Goal: Task Accomplishment & Management: Manage account settings

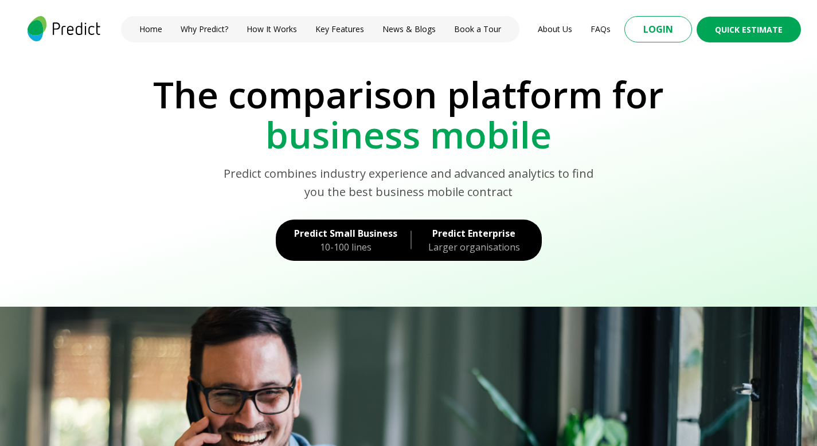
click at [326, 242] on div "10-100 lines" at bounding box center [345, 247] width 103 height 14
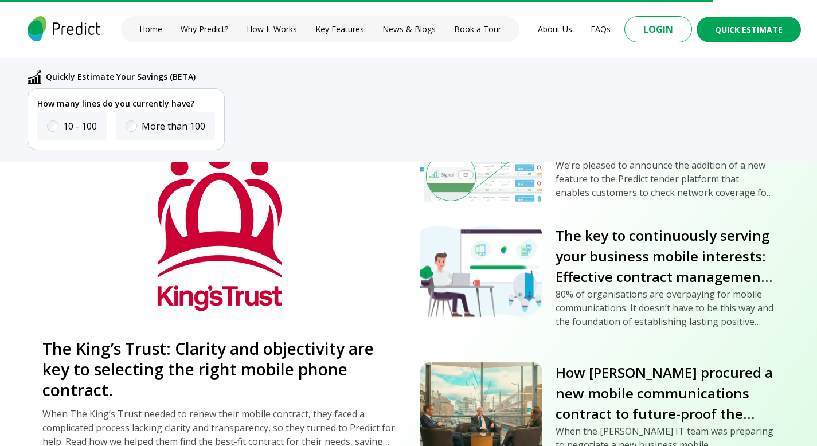
scroll to position [4151, 0]
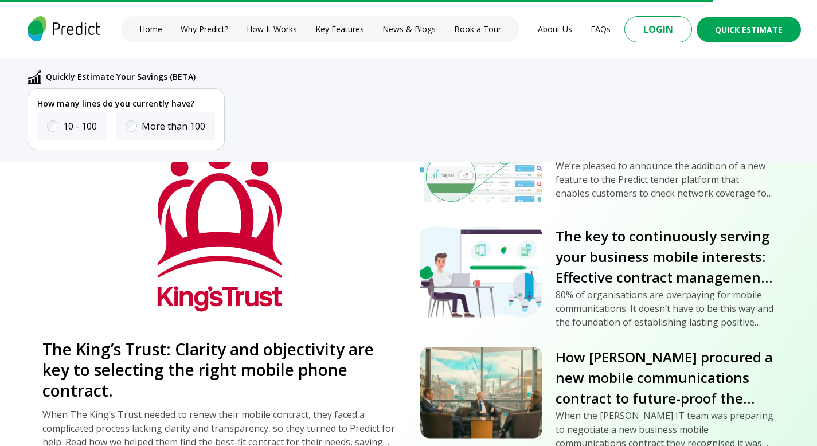
click at [220, 314] on img at bounding box center [219, 224] width 322 height 214
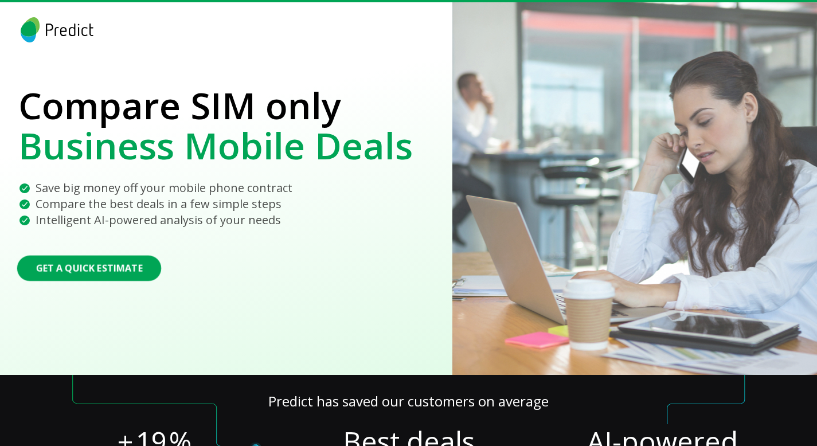
click at [100, 267] on button "Get a Quick Estimate" at bounding box center [89, 268] width 144 height 26
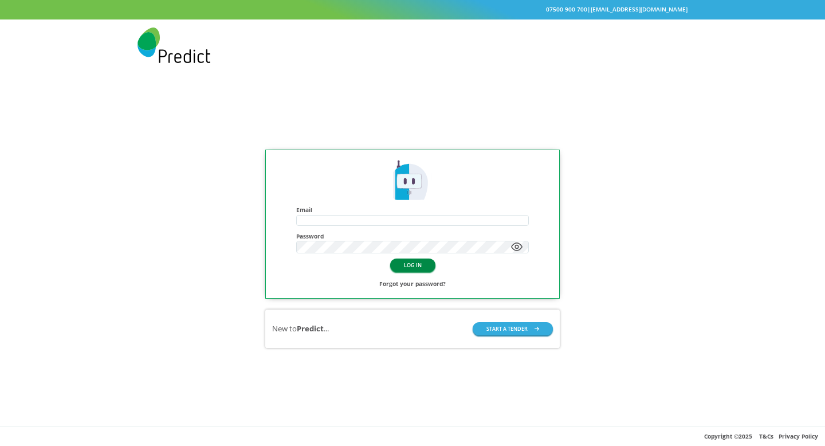
type input "**********"
click at [403, 262] on button "LOG IN" at bounding box center [412, 264] width 45 height 13
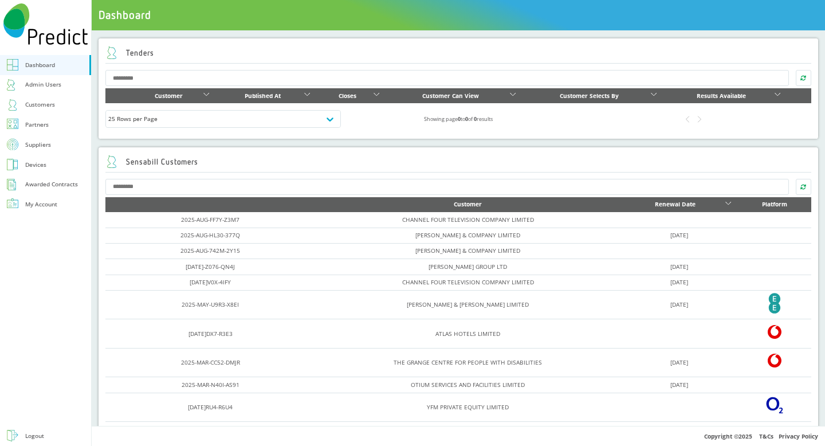
click at [60, 108] on link "Customers" at bounding box center [45, 105] width 91 height 20
click at [49, 107] on div "Customers" at bounding box center [40, 104] width 30 height 11
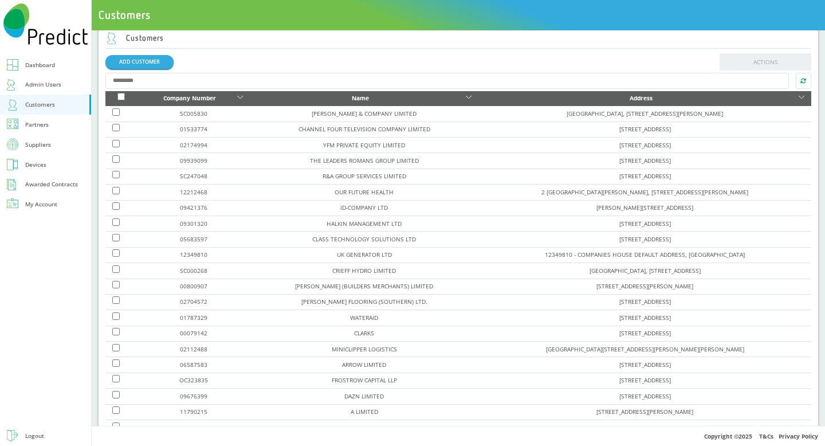
scroll to position [228, 0]
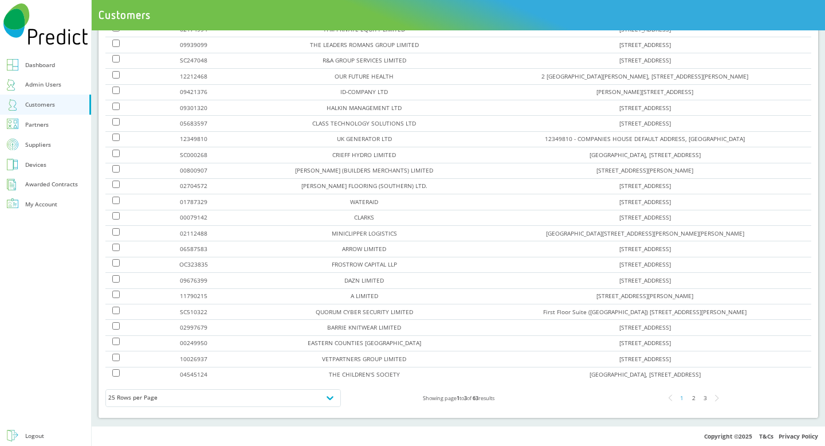
click at [24, 63] on link "Dashboard" at bounding box center [45, 65] width 91 height 20
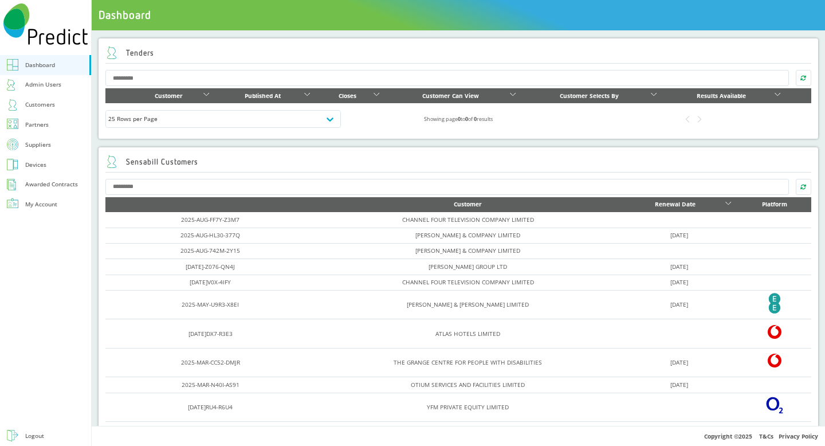
click at [48, 106] on div "Customers" at bounding box center [40, 104] width 30 height 11
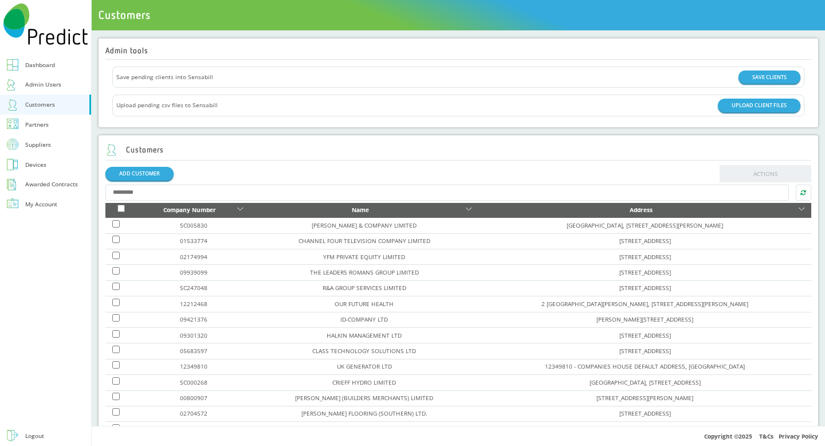
click at [6, 141] on link "Suppliers" at bounding box center [45, 145] width 91 height 20
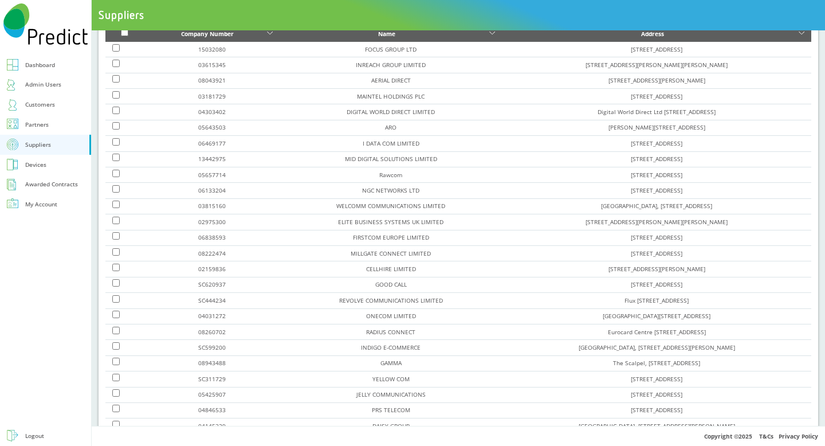
scroll to position [130, 0]
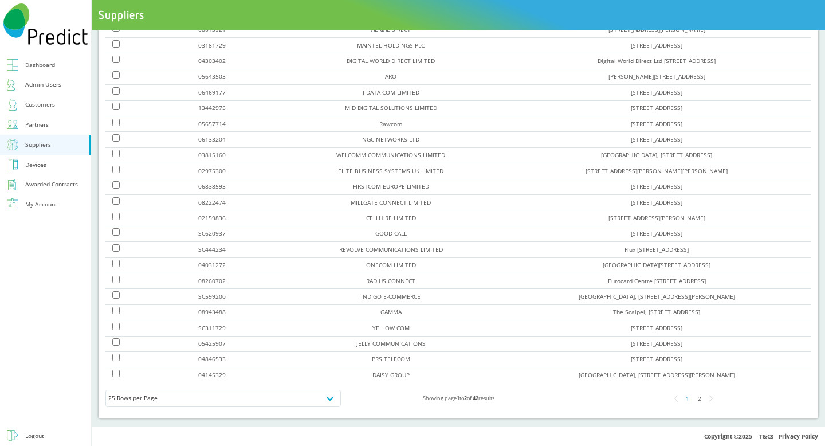
click at [694, 402] on div "2" at bounding box center [699, 398] width 11 height 11
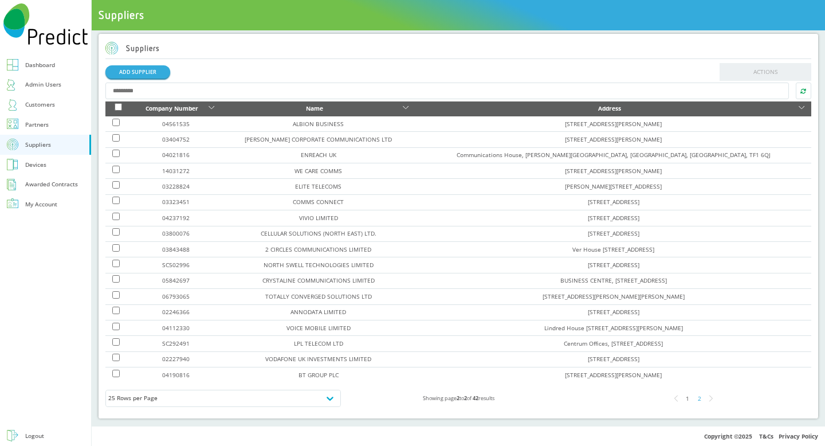
scroll to position [5, 0]
click at [331, 266] on link "NORTH SWELL TECHNOLOGIES LIMITED" at bounding box center [319, 265] width 110 height 8
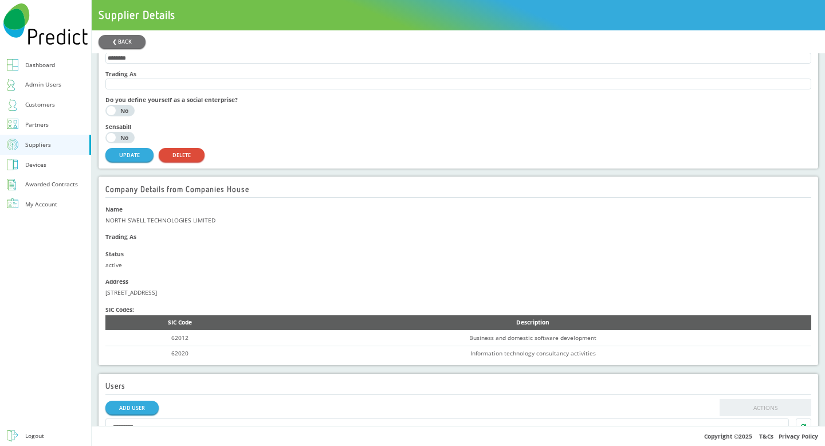
scroll to position [53, 0]
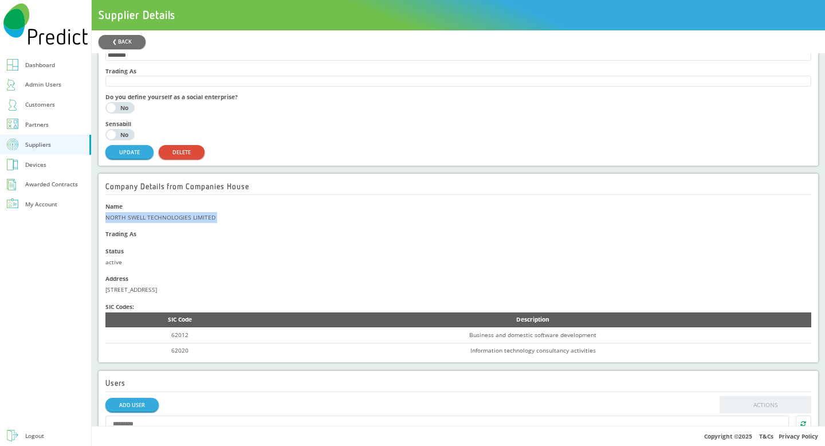
drag, startPoint x: 104, startPoint y: 218, endPoint x: 209, endPoint y: 232, distance: 105.8
click at [209, 232] on div "Company Details from Companies House Name NORTH SWELL TECHNOLOGIES LIMITED Trad…" at bounding box center [459, 268] width 720 height 189
click at [343, 250] on div "Status" at bounding box center [458, 251] width 706 height 11
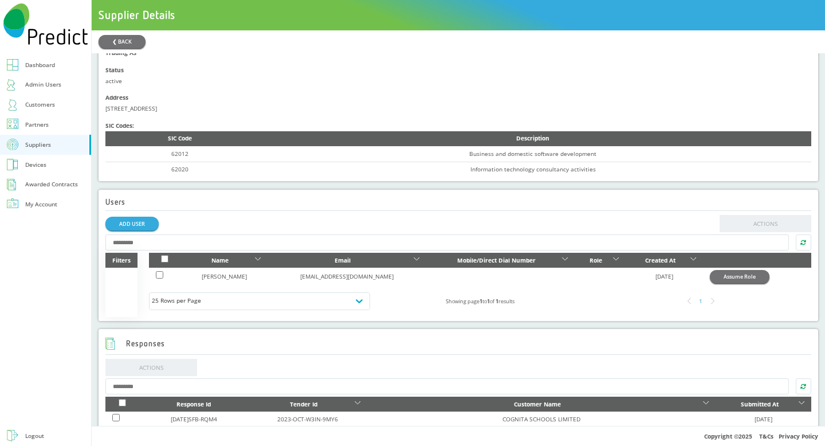
scroll to position [0, 0]
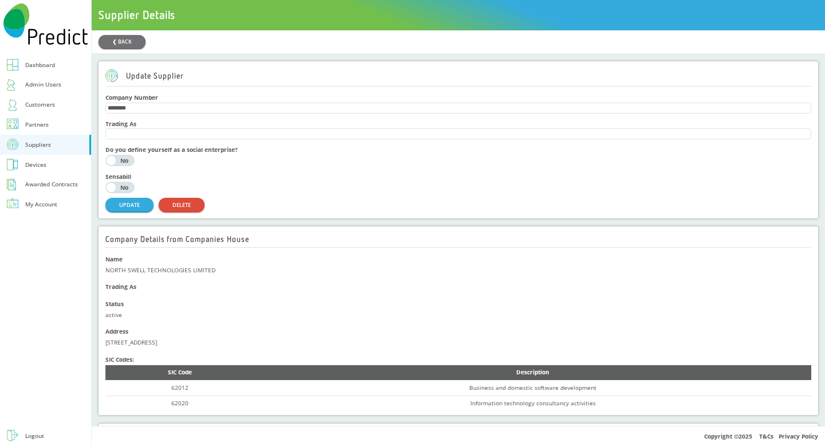
click at [203, 272] on div "NORTH SWELL TECHNOLOGIES LIMITED" at bounding box center [458, 270] width 706 height 11
drag, startPoint x: 221, startPoint y: 273, endPoint x: 101, endPoint y: 274, distance: 119.8
click at [100, 274] on div "Company Details from Companies House Name NORTH SWELL TECHNOLOGIES LIMITED Trad…" at bounding box center [459, 320] width 720 height 189
click at [103, 275] on div "Company Details from Companies House Name NORTH SWELL TECHNOLOGIES LIMITED Trad…" at bounding box center [459, 320] width 720 height 189
drag, startPoint x: 104, startPoint y: 276, endPoint x: 219, endPoint y: 279, distance: 115.2
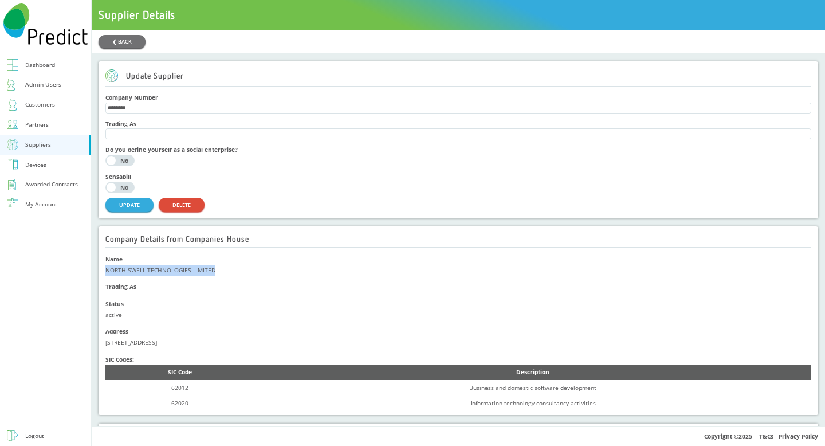
click at [219, 279] on div "Company Details from Companies House Name NORTH SWELL TECHNOLOGIES LIMITED Trad…" at bounding box center [459, 320] width 720 height 189
click at [219, 276] on div "NORTH SWELL TECHNOLOGIES LIMITED" at bounding box center [458, 270] width 706 height 11
click at [31, 97] on link "Customers" at bounding box center [45, 105] width 91 height 20
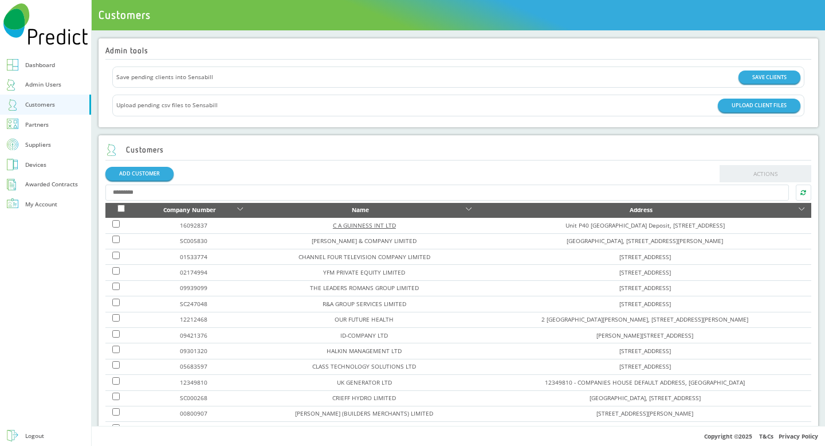
click at [333, 229] on link "C A GUINNESS INT LTD" at bounding box center [364, 225] width 63 height 8
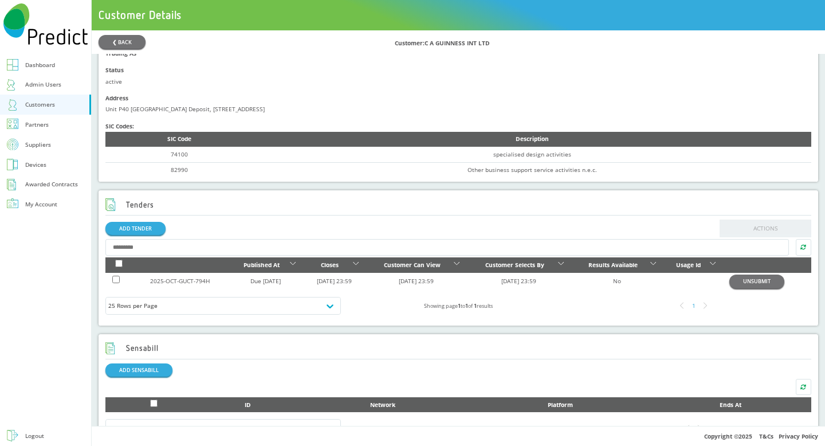
scroll to position [241, 0]
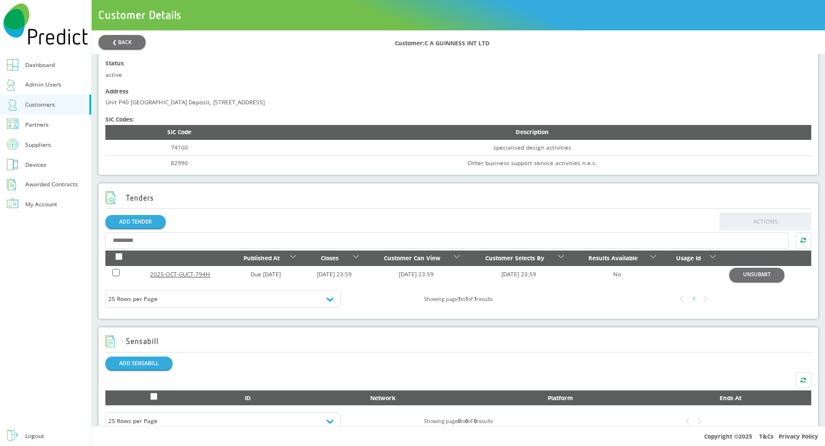
click at [166, 276] on link "2025-OCT-GUCT-794H" at bounding box center [180, 274] width 60 height 8
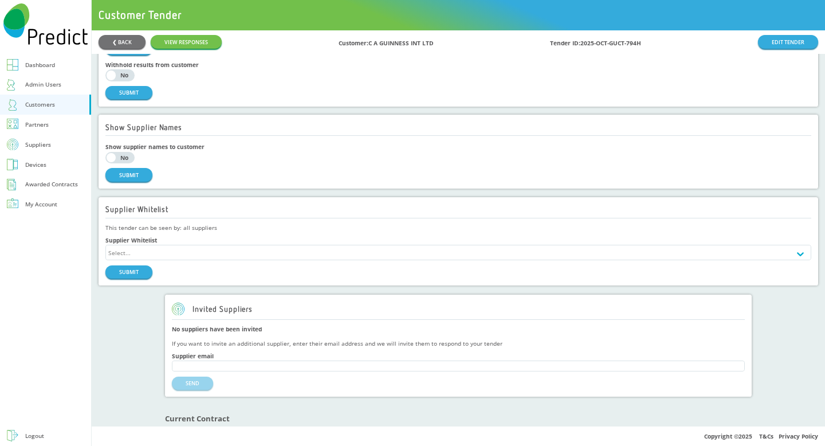
scroll to position [475, 0]
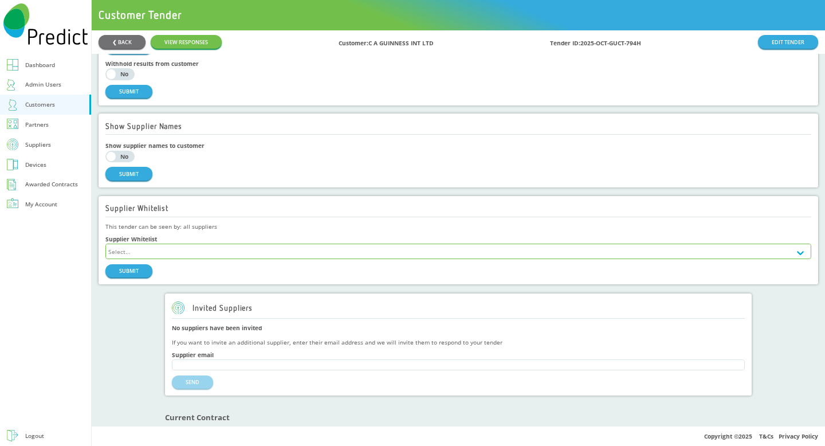
click at [178, 254] on div "Select..." at bounding box center [448, 251] width 684 height 14
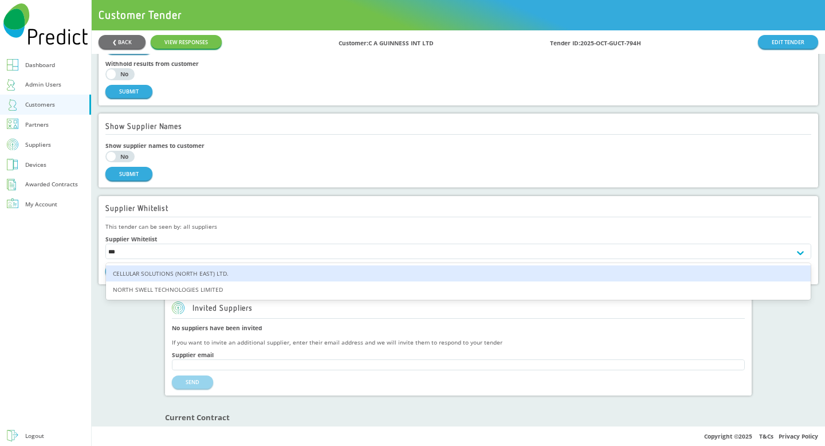
type input "****"
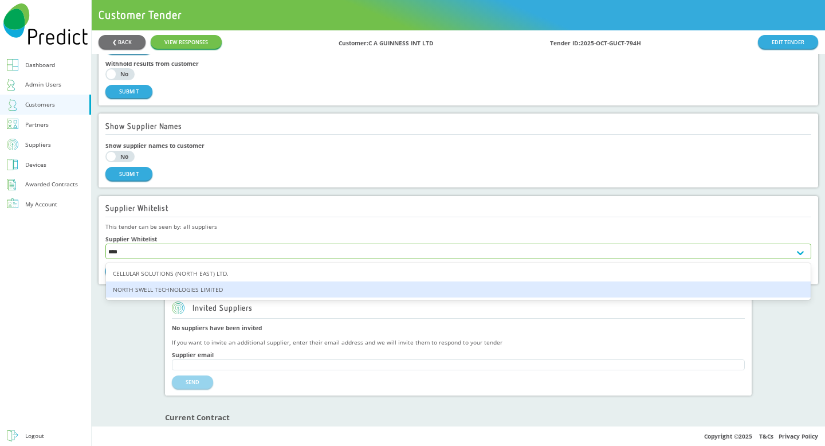
click at [215, 295] on div "NORTH SWELL TECHNOLOGIES LIMITED" at bounding box center [458, 289] width 705 height 16
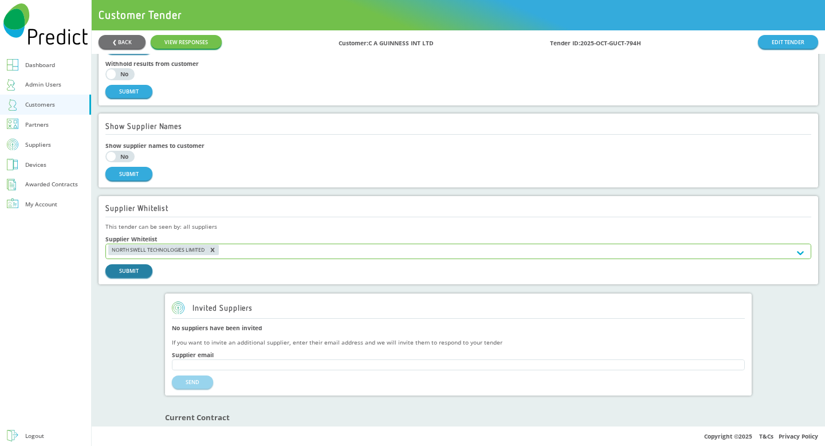
click at [126, 274] on button "SUBMIT" at bounding box center [128, 270] width 47 height 13
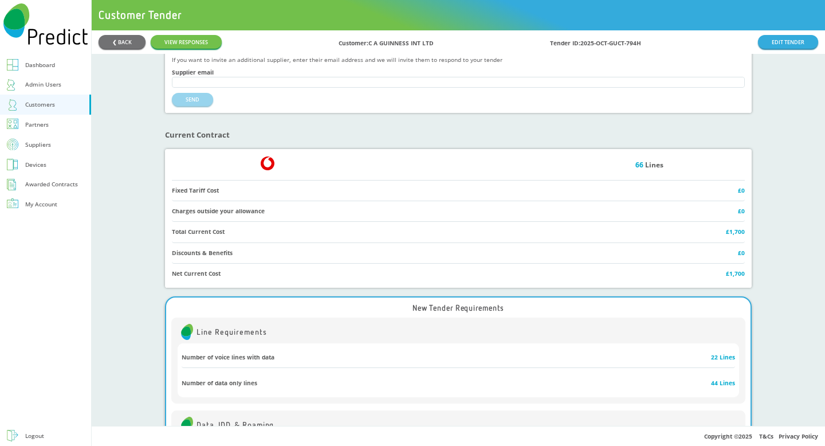
scroll to position [929, 0]
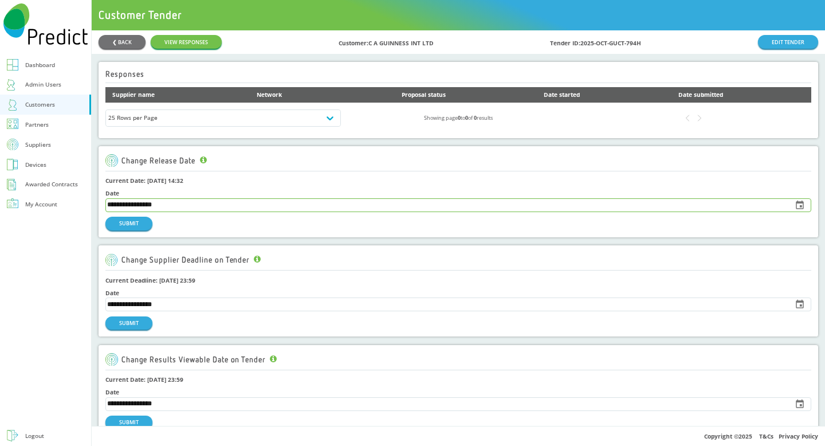
click at [328, 205] on input "**********" at bounding box center [446, 205] width 680 height 13
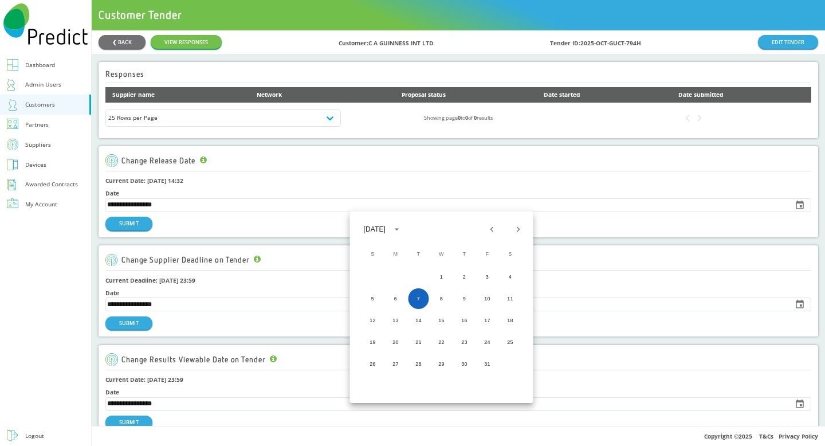
click at [414, 298] on button "7" at bounding box center [419, 298] width 21 height 21
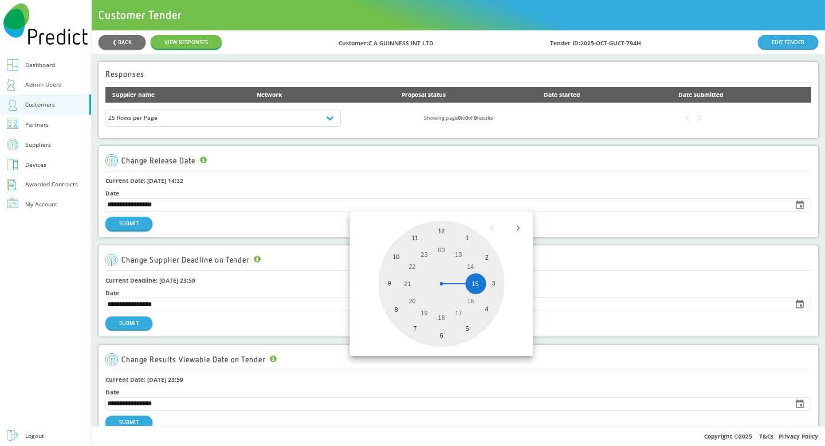
click at [473, 283] on div at bounding box center [442, 284] width 126 height 126
click at [472, 327] on div at bounding box center [442, 284] width 126 height 126
type input "**********"
click at [472, 327] on div "05 10 15 20 25 30 35 40 45 50 55 00" at bounding box center [441, 283] width 183 height 144
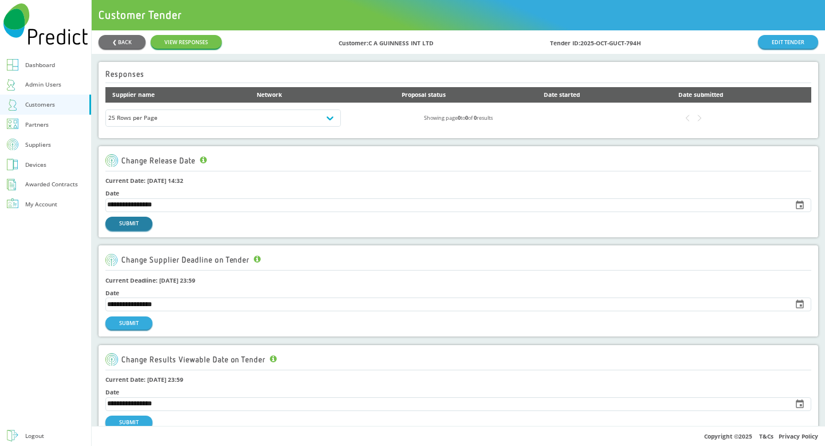
click at [119, 228] on button "SUBMIT" at bounding box center [128, 223] width 47 height 13
click at [70, 104] on link "Customers" at bounding box center [45, 105] width 91 height 20
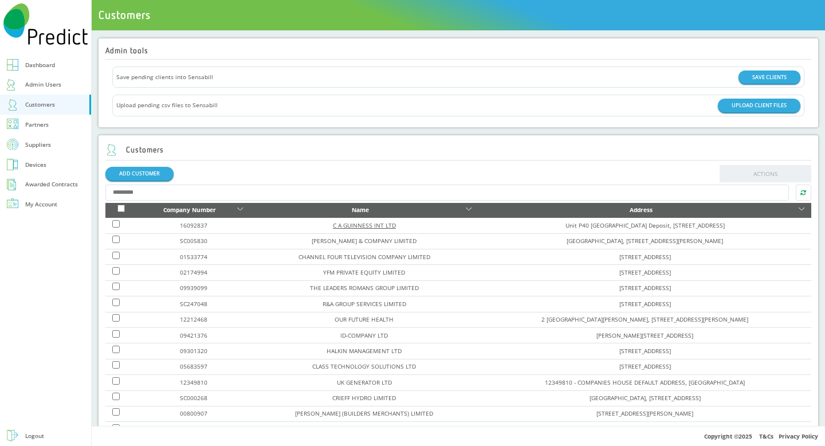
click at [333, 225] on link "C A GUINNESS INT LTD" at bounding box center [364, 225] width 63 height 8
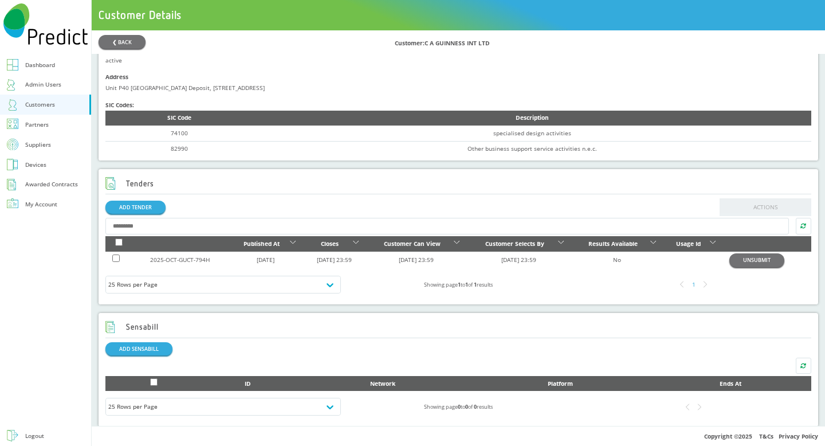
scroll to position [245, 0]
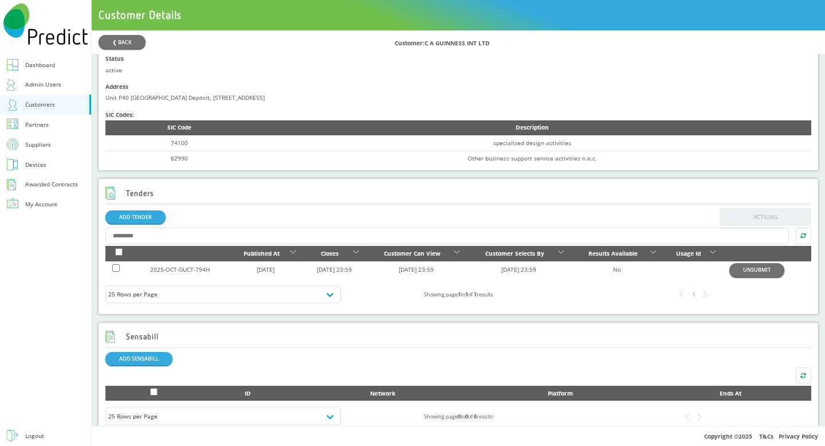
click at [195, 267] on td "2025-OCT-GUCT-794H" at bounding box center [180, 270] width 95 height 18
click at [193, 273] on link "2025-OCT-GUCT-794H" at bounding box center [180, 269] width 60 height 8
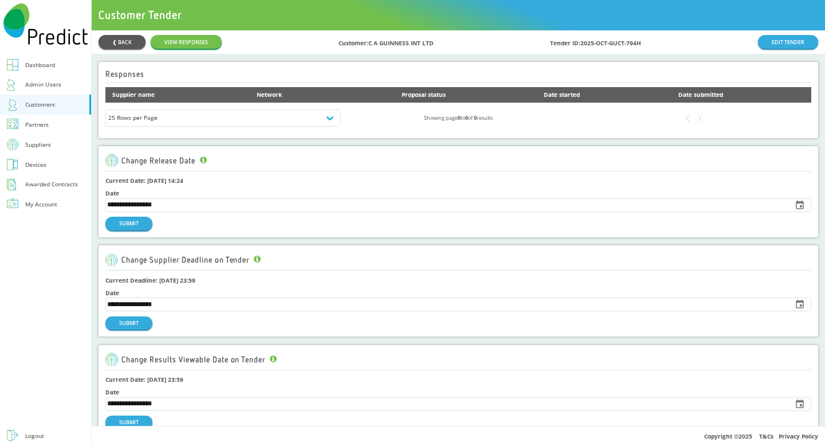
click at [113, 46] on button "❮ BACK" at bounding box center [122, 41] width 47 height 13
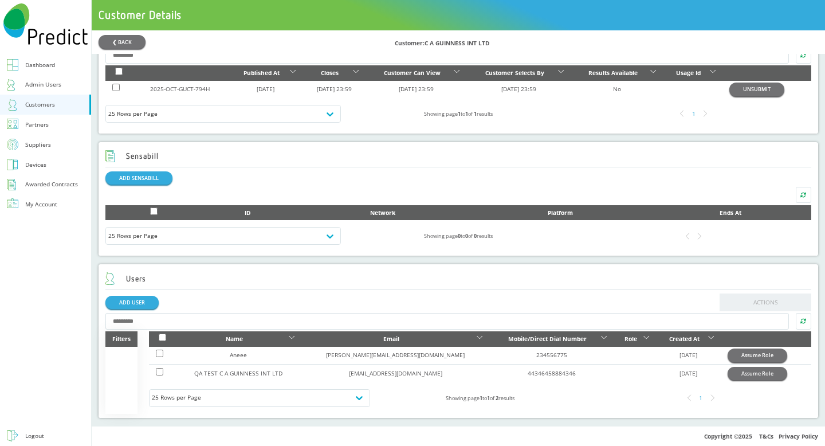
scroll to position [344, 0]
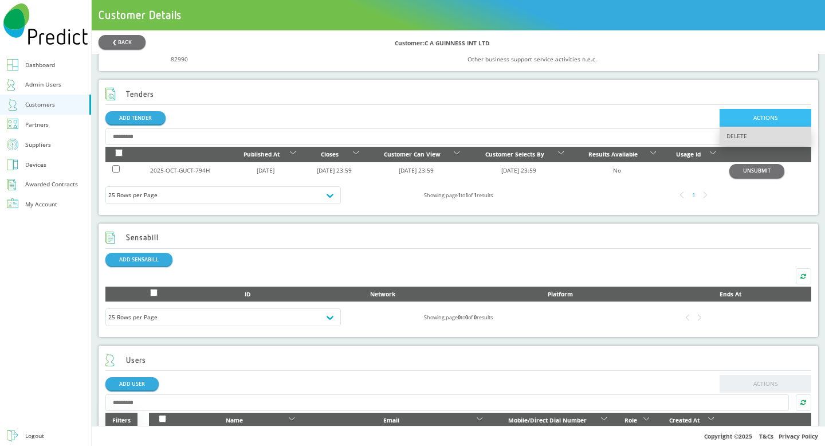
click at [742, 138] on span "DELETE" at bounding box center [766, 136] width 92 height 19
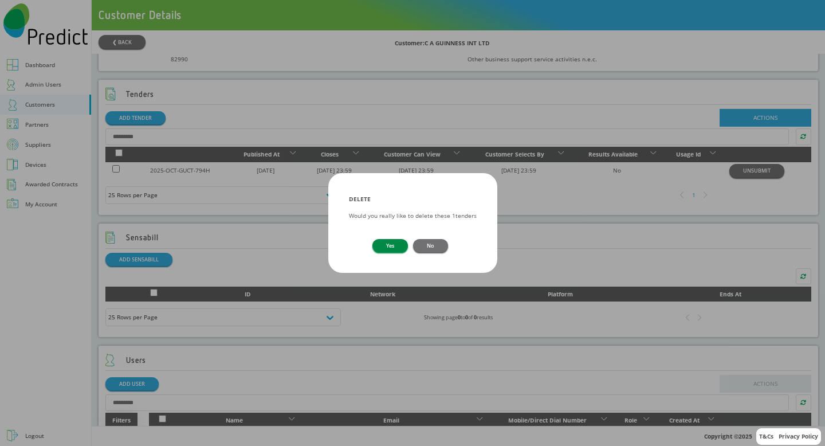
click at [382, 248] on button "Yes" at bounding box center [391, 245] width 36 height 13
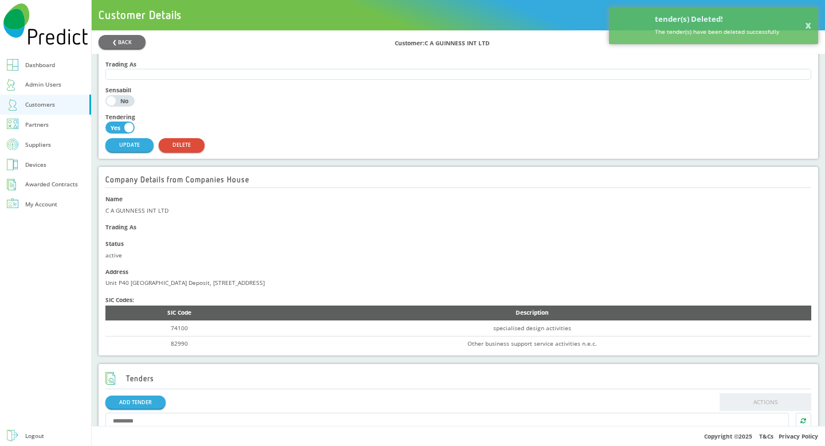
scroll to position [60, 0]
click at [185, 147] on button "DELETE" at bounding box center [182, 144] width 46 height 13
